Goal: Task Accomplishment & Management: Use online tool/utility

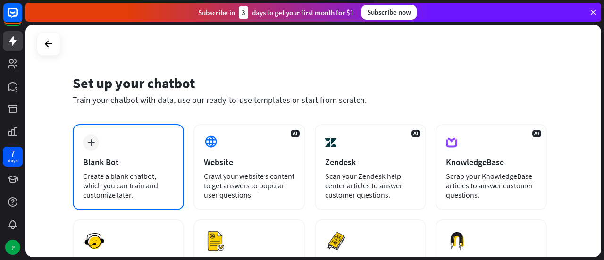
click at [148, 175] on div "Create a blank chatbot, which you can train and customize later." at bounding box center [128, 185] width 91 height 28
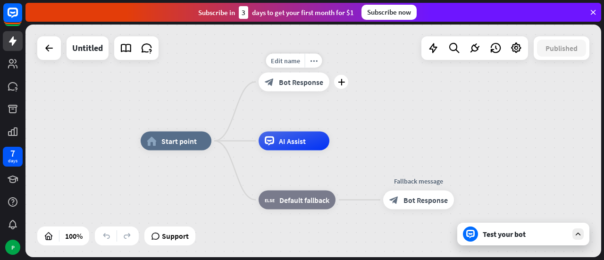
click at [306, 89] on div "block_bot_response Bot Response" at bounding box center [294, 82] width 71 height 19
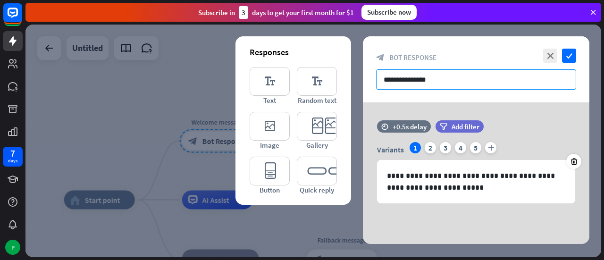
drag, startPoint x: 452, startPoint y: 82, endPoint x: 354, endPoint y: 84, distance: 97.2
click at [354, 84] on div "**********" at bounding box center [313, 141] width 576 height 233
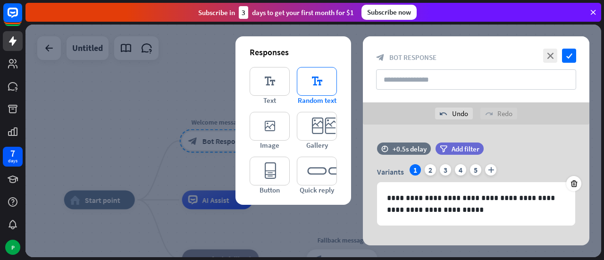
click at [323, 89] on icon "editor_text" at bounding box center [317, 81] width 40 height 29
click at [320, 90] on icon "editor_text" at bounding box center [317, 81] width 40 height 29
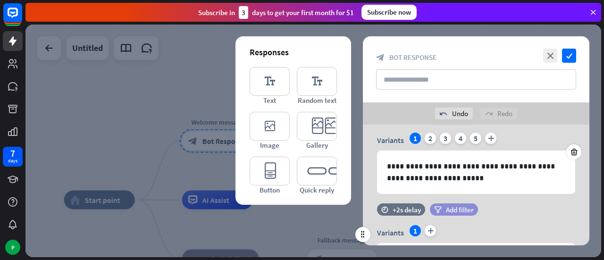
scroll to position [126, 0]
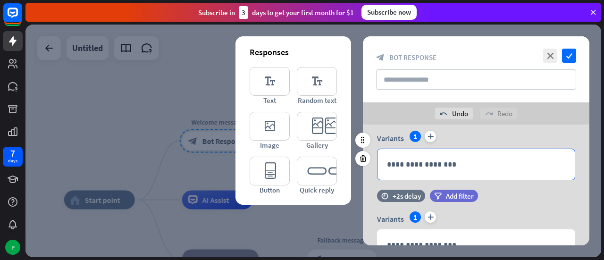
click at [427, 172] on div "**********" at bounding box center [476, 164] width 197 height 31
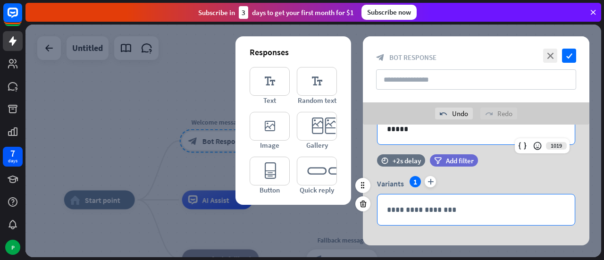
scroll to position [173, 0]
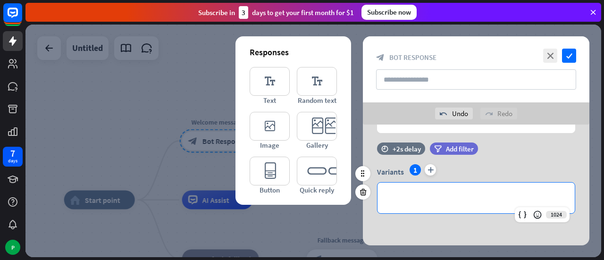
click at [423, 202] on p "**********" at bounding box center [476, 198] width 178 height 12
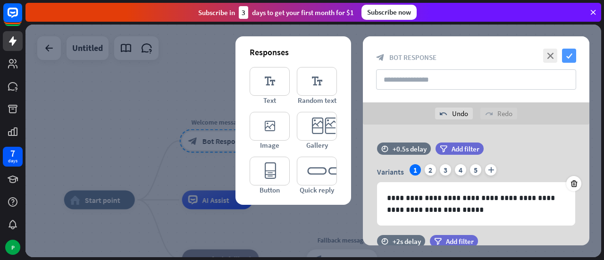
click at [571, 59] on icon "check" at bounding box center [569, 56] width 14 height 14
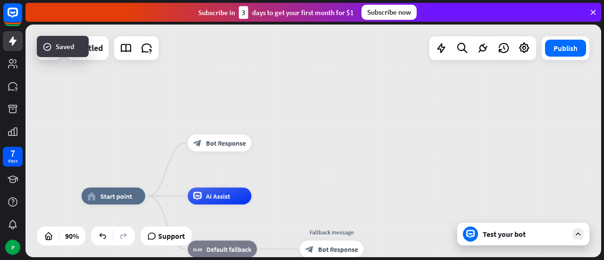
drag, startPoint x: 320, startPoint y: 191, endPoint x: 313, endPoint y: 149, distance: 42.1
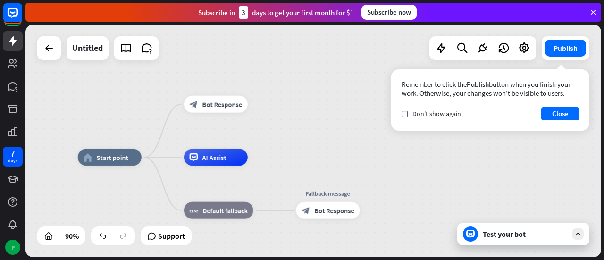
drag, startPoint x: 302, startPoint y: 201, endPoint x: 298, endPoint y: 155, distance: 46.0
click at [298, 157] on div "home_2 Start point block_bot_response Bot Response AI Assist block_fallback Def…" at bounding box center [337, 262] width 518 height 210
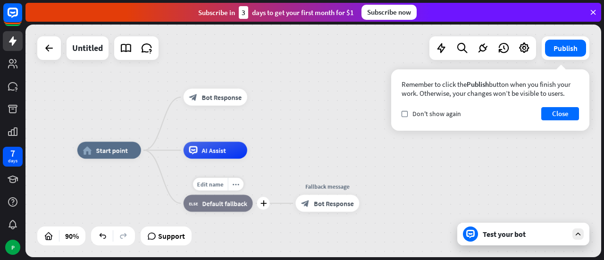
click at [238, 207] on span "Default fallback" at bounding box center [224, 203] width 45 height 8
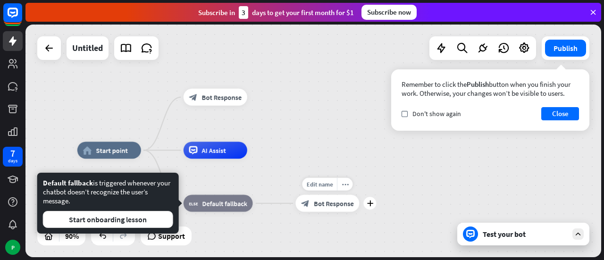
click at [349, 210] on div "block_bot_response Bot Response" at bounding box center [327, 203] width 64 height 17
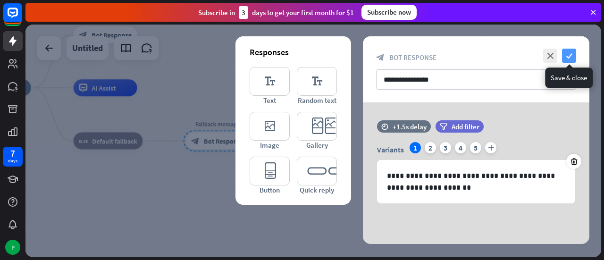
click at [572, 55] on icon "check" at bounding box center [569, 56] width 14 height 14
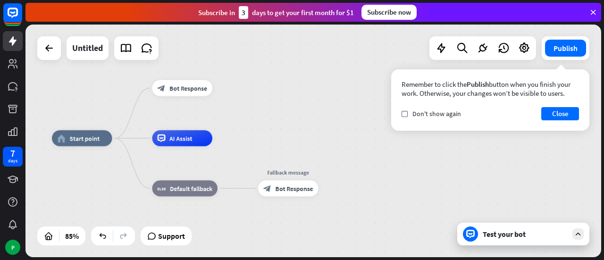
drag, startPoint x: 274, startPoint y: 77, endPoint x: 393, endPoint y: 126, distance: 128.2
click at [374, 126] on div "home_2 Start point block_bot_response Bot Response AI Assist block_fallback Def…" at bounding box center [313, 141] width 576 height 233
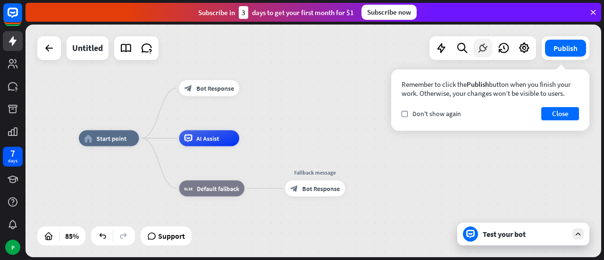
click at [479, 50] on icon at bounding box center [483, 48] width 12 height 12
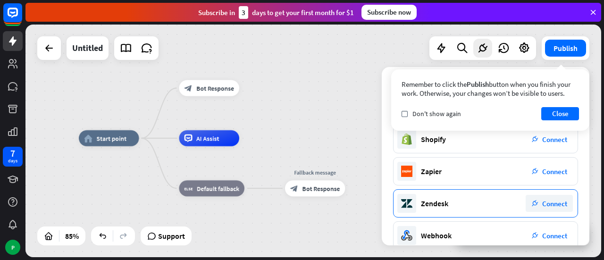
scroll to position [218, 0]
